Goal: Transaction & Acquisition: Subscribe to service/newsletter

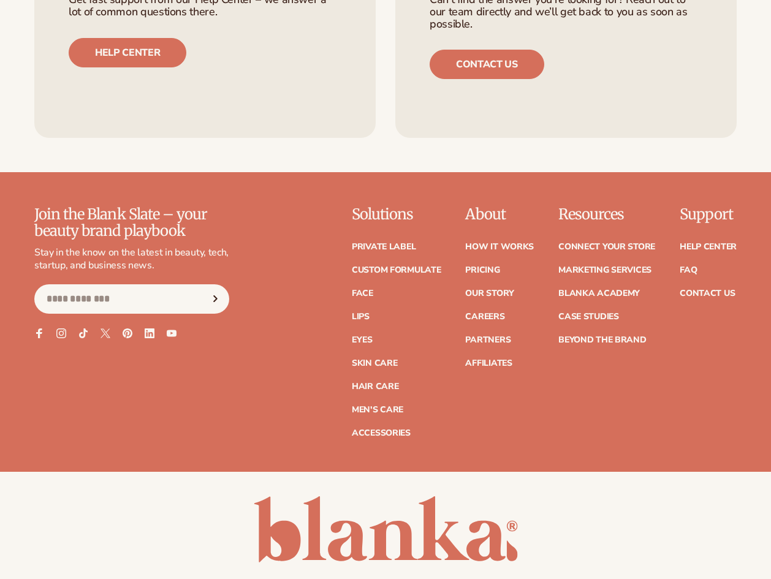
scroll to position [4655, 0]
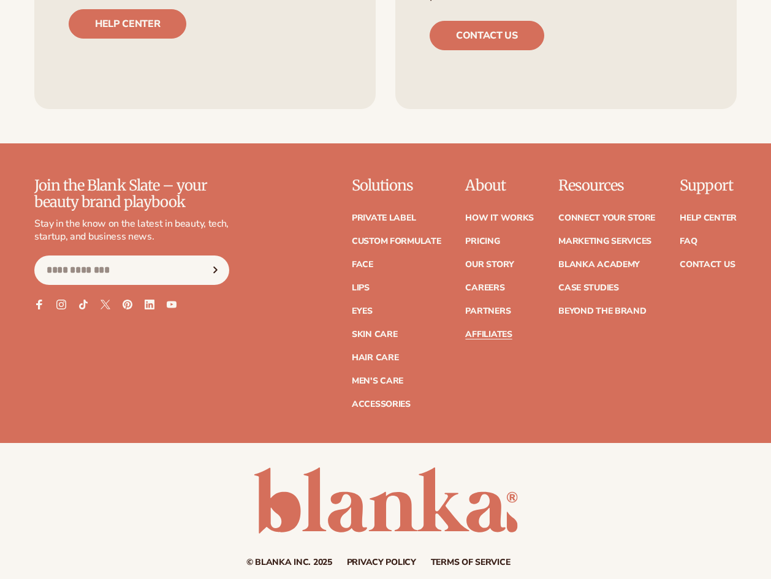
click at [493, 330] on link "Affiliates" at bounding box center [488, 334] width 47 height 9
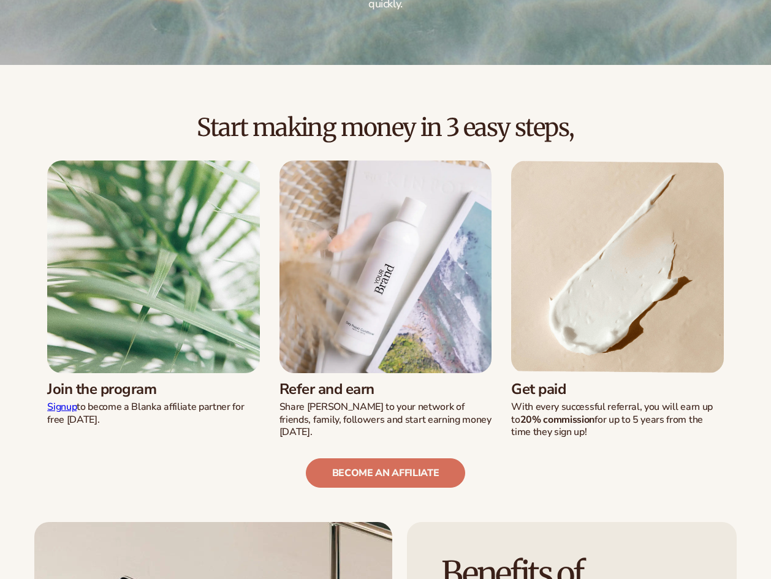
scroll to position [245, 0]
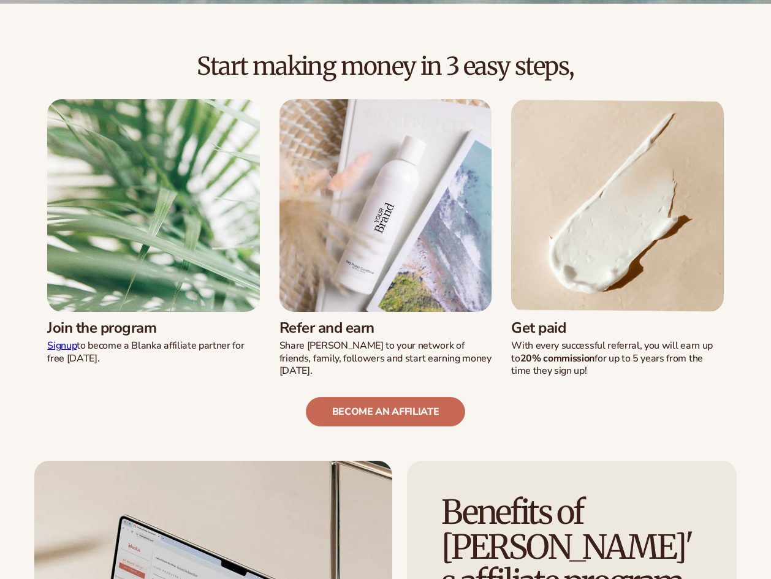
click at [407, 397] on link "become an affiliate" at bounding box center [386, 411] width 160 height 29
